Goal: Task Accomplishment & Management: Manage account settings

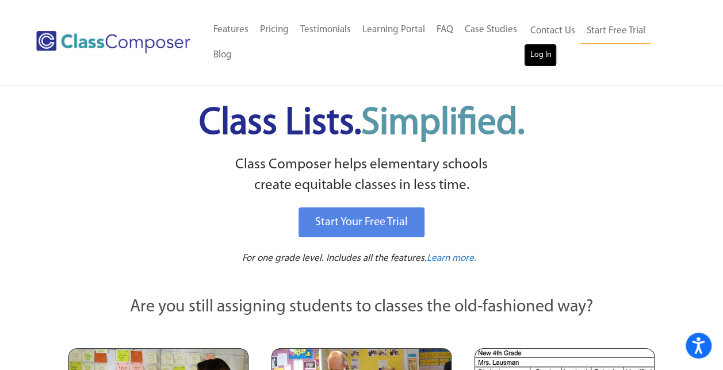
click at [531, 58] on link "Log In" at bounding box center [540, 55] width 33 height 23
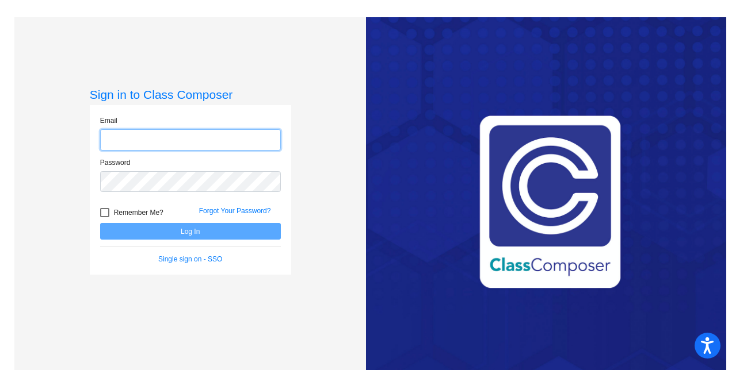
click at [159, 133] on input "email" at bounding box center [190, 139] width 181 height 21
type input "[EMAIL_ADDRESS][DOMAIN_NAME]"
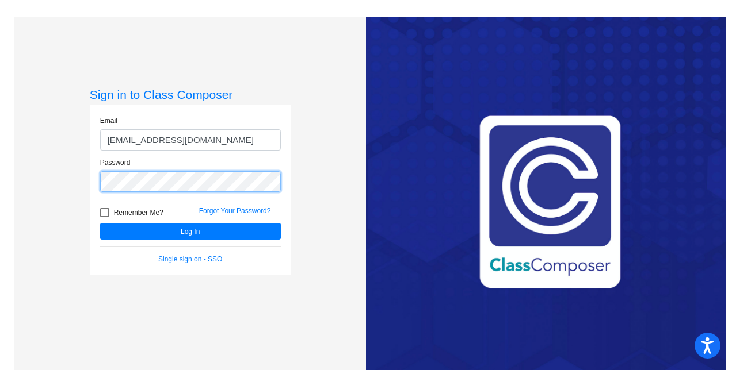
click at [100, 223] on button "Log In" at bounding box center [190, 231] width 181 height 17
click at [205, 209] on link "Forgot Your Password?" at bounding box center [235, 211] width 72 height 8
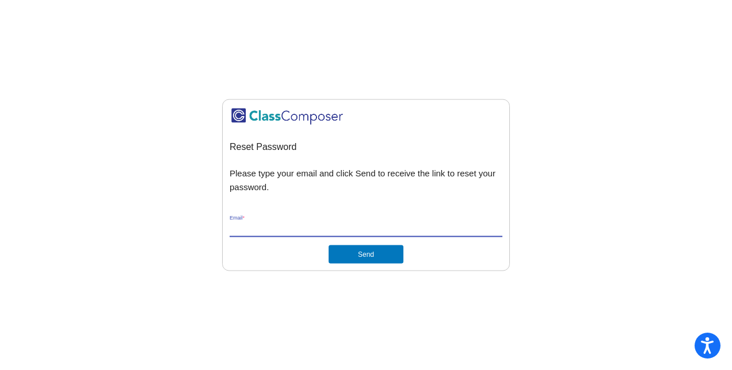
click at [260, 229] on input "Email *" at bounding box center [365, 228] width 273 height 10
type input "creinhard@hatboro-horsham.org"
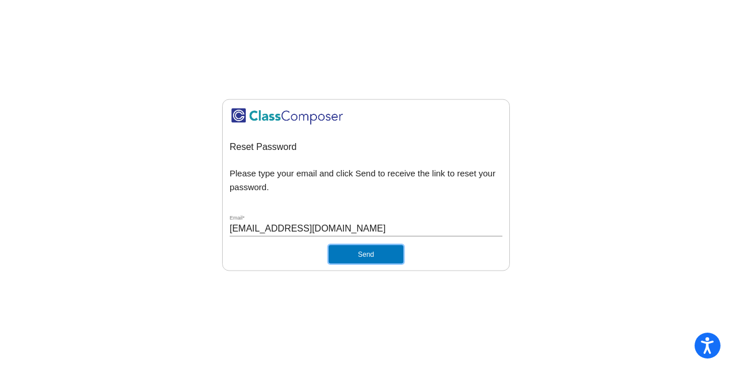
click at [357, 262] on button "Send" at bounding box center [365, 254] width 75 height 18
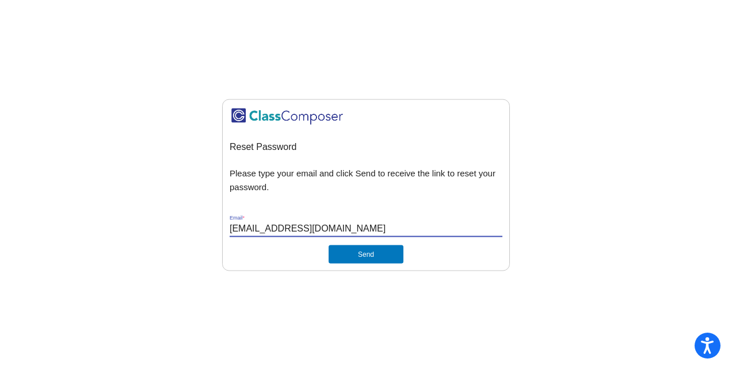
drag, startPoint x: 347, startPoint y: 229, endPoint x: 276, endPoint y: 223, distance: 71.5
click at [276, 223] on input "creinhard@hatboro-horsham.org" at bounding box center [365, 228] width 273 height 10
click at [168, 139] on mat-sidenav-content "Reset Password Please type your email and click Send to receive the link to res…" at bounding box center [366, 185] width 732 height 370
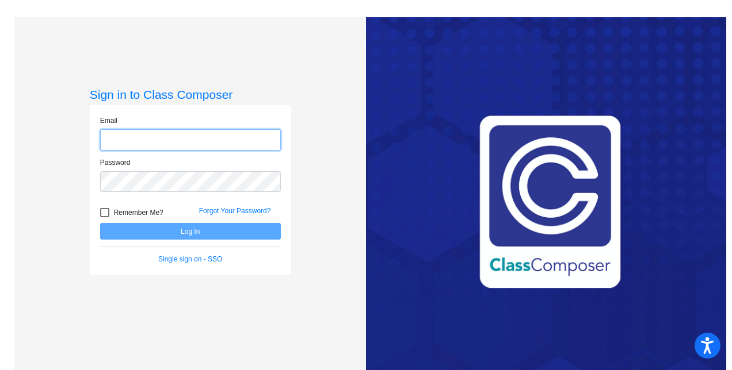
click at [173, 146] on input "email" at bounding box center [190, 139] width 181 height 21
click at [186, 140] on input "email" at bounding box center [190, 139] width 181 height 21
